Goal: Task Accomplishment & Management: Manage account settings

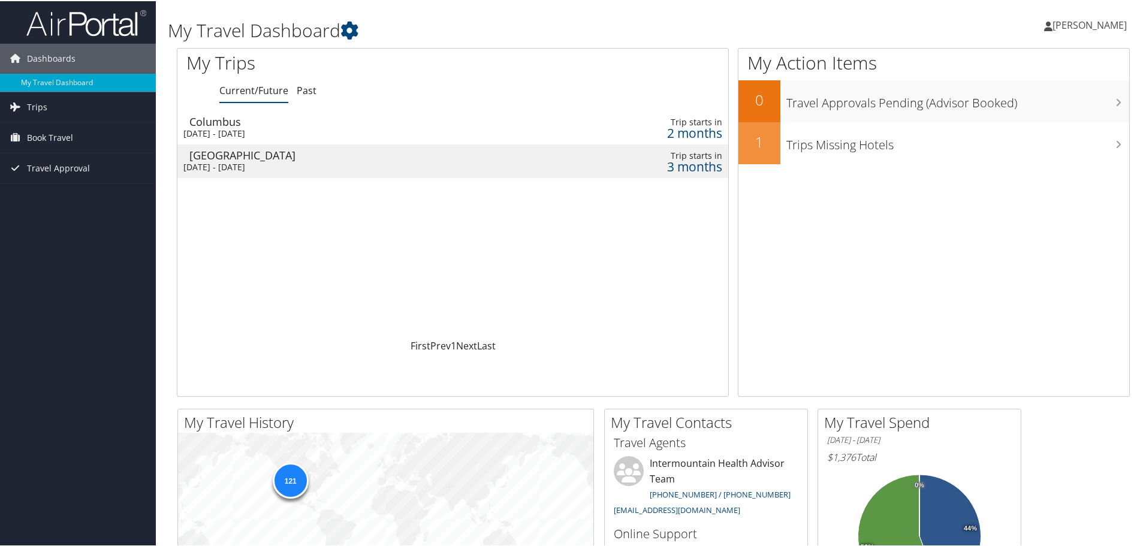
click at [1083, 23] on span "[PERSON_NAME]" at bounding box center [1089, 23] width 74 height 13
click at [1047, 111] on link "View Travel Profile" at bounding box center [1058, 106] width 134 height 20
